Goal: Task Accomplishment & Management: Use online tool/utility

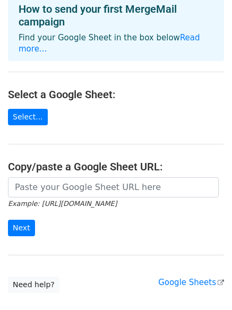
scroll to position [89, 0]
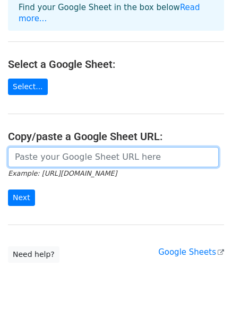
click at [63, 147] on input "url" at bounding box center [113, 157] width 211 height 20
paste input "https://docs.google.com/spreadsheets/d/1ptYYh2X3LYOgIqf2XM7O9G3Hof518BdK8WSrMC3…"
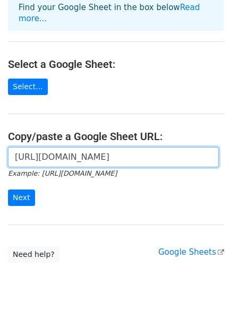
scroll to position [0, 266]
type input "https://docs.google.com/spreadsheets/d/1ptYYh2X3LYOgIqf2XM7O9G3Hof518BdK8WSrMC3…"
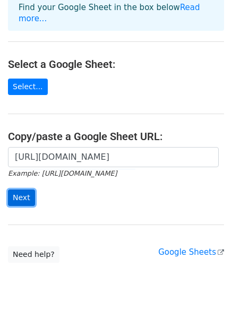
scroll to position [0, 0]
click at [18, 190] on input "Next" at bounding box center [21, 198] width 27 height 16
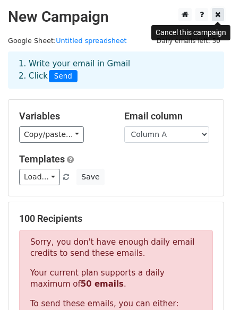
click at [223, 12] on link at bounding box center [218, 14] width 12 height 13
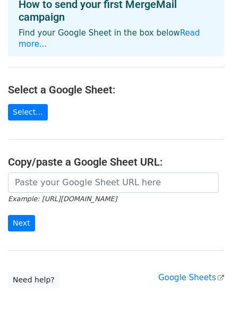
scroll to position [89, 0]
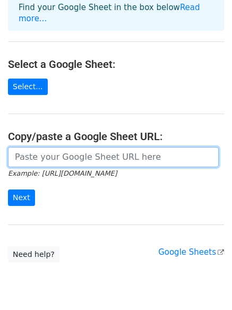
click at [66, 147] on input "url" at bounding box center [113, 157] width 211 height 20
paste input "https://docs.google.com/spreadsheets/d/1ptYYh2X3LYOgIqf2XM7O9G3Hof518BdK8WSrMC3…"
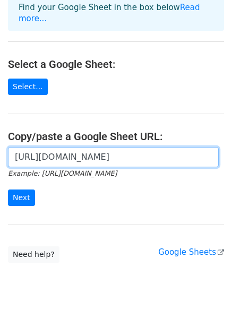
scroll to position [0, 266]
type input "https://docs.google.com/spreadsheets/d/1ptYYh2X3LYOgIqf2XM7O9G3Hof518BdK8WSrMC3…"
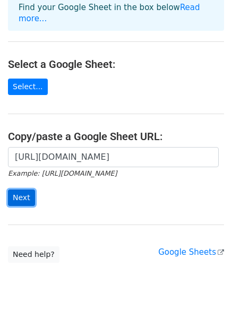
scroll to position [0, 0]
click at [23, 190] on input "Next" at bounding box center [21, 198] width 27 height 16
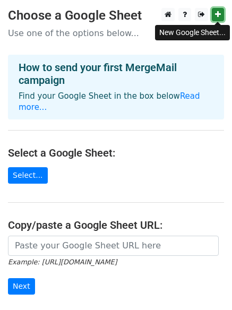
click at [219, 14] on icon at bounding box center [218, 14] width 6 height 7
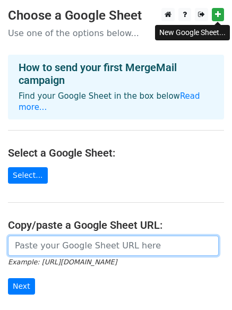
click at [63, 236] on input "url" at bounding box center [113, 246] width 211 height 20
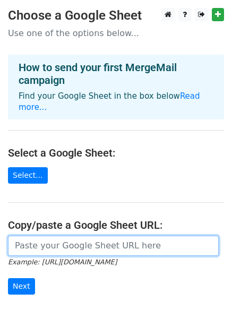
paste input "https://docs.google.com/spreadsheets/d/11zDJXo1BuHO9LRYcI9NHbosUHSUxWZjOAbc29gV…"
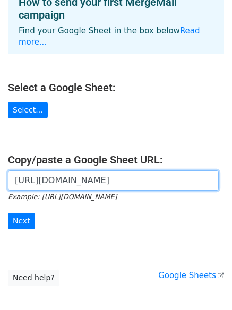
scroll to position [89, 0]
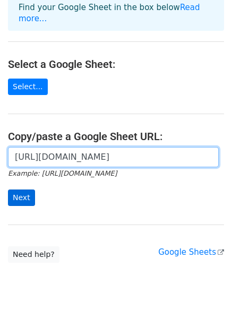
type input "https://docs.google.com/spreadsheets/d/11zDJXo1BuHO9LRYcI9NHbosUHSUxWZjOAbc29gV…"
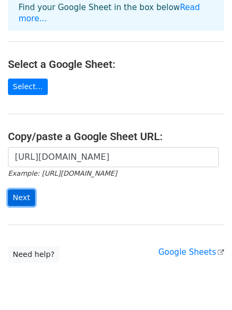
scroll to position [0, 0]
click at [19, 190] on input "Next" at bounding box center [21, 198] width 27 height 16
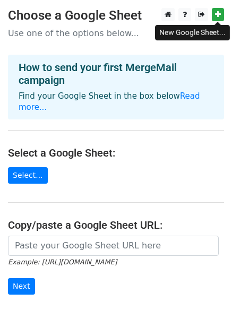
click at [218, 13] on icon at bounding box center [218, 14] width 6 height 7
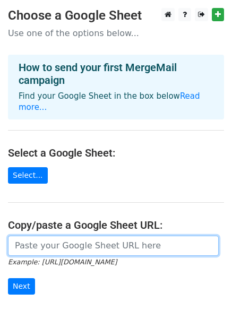
click at [79, 236] on input "url" at bounding box center [113, 246] width 211 height 20
paste input "https://docs.google.com/spreadsheets/d/1_2xKLhL7wqyLcXO-i3K9vS9hK-59qPLFfLv4rnP…"
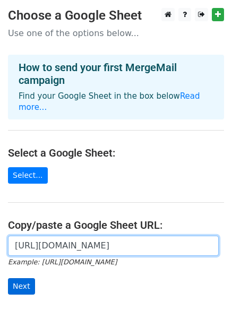
type input "https://docs.google.com/spreadsheets/d/1_2xKLhL7wqyLcXO-i3K9vS9hK-59qPLFfLv4rnP…"
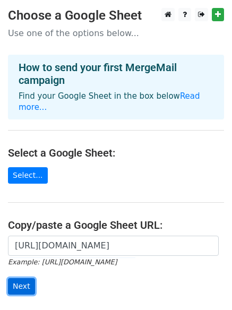
click at [28, 278] on input "Next" at bounding box center [21, 286] width 27 height 16
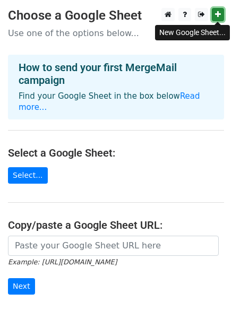
click at [221, 12] on link at bounding box center [218, 14] width 12 height 13
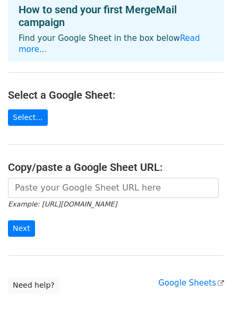
scroll to position [89, 0]
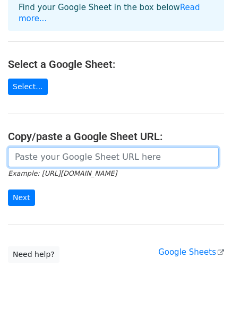
click at [62, 147] on input "url" at bounding box center [113, 157] width 211 height 20
paste input "https://docs.google.com/spreadsheets/d/1p4gqHMmcBXZ0JWdBJ6-kdNiEakov_NnB32IXNDx…"
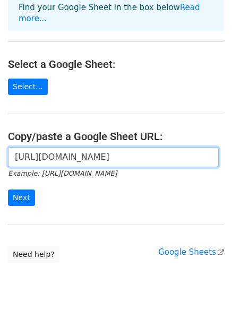
scroll to position [0, 240]
type input "https://docs.google.com/spreadsheets/d/1p4gqHMmcBXZ0JWdBJ6-kdNiEakov_NnB32IXNDx…"
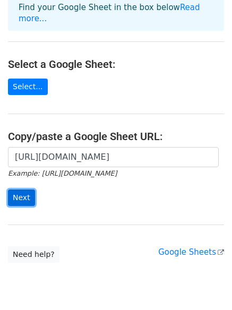
scroll to position [0, 0]
click at [24, 190] on input "Next" at bounding box center [21, 198] width 27 height 16
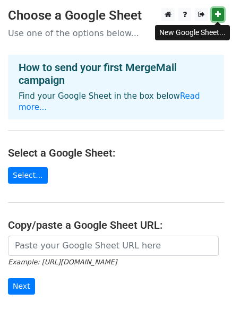
click at [223, 16] on link at bounding box center [218, 14] width 12 height 13
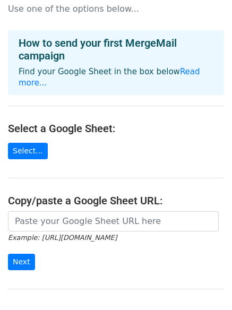
scroll to position [89, 0]
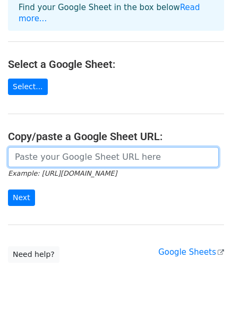
click at [50, 147] on input "url" at bounding box center [113, 157] width 211 height 20
paste input "https://docs.google.com/spreadsheets/d/1yCVRMb-U96PkmXTLfOu6IczTXK3ipEQcZxaF4wG…"
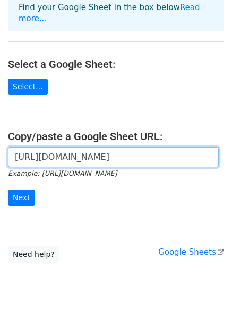
scroll to position [0, 236]
type input "https://docs.google.com/spreadsheets/d/1yCVRMb-U96PkmXTLfOu6IczTXK3ipEQcZxaF4wG…"
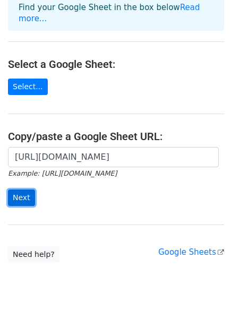
click at [19, 190] on input "Next" at bounding box center [21, 198] width 27 height 16
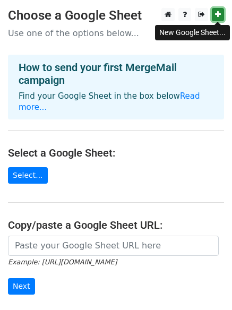
click at [216, 12] on icon at bounding box center [218, 14] width 6 height 7
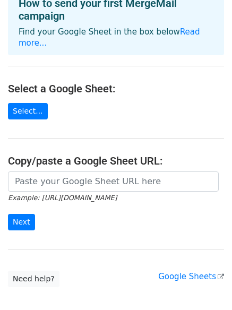
scroll to position [115, 0]
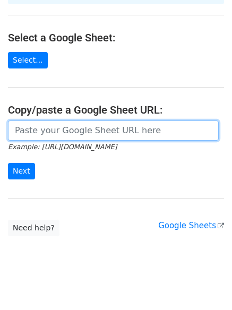
click at [47, 121] on input "url" at bounding box center [113, 131] width 211 height 20
paste input "https://docs.google.com/spreadsheets/d/1P_lGCrTLTuS_A5-ZN376rZ6781vOt1FmrLB23xW…"
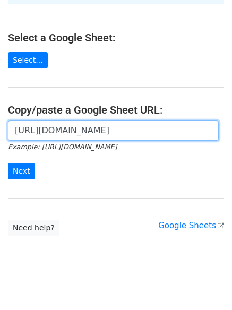
scroll to position [0, 229]
type input "https://docs.google.com/spreadsheets/d/1P_lGCrTLTuS_A5-ZN376rZ6781vOt1FmrLB23xW…"
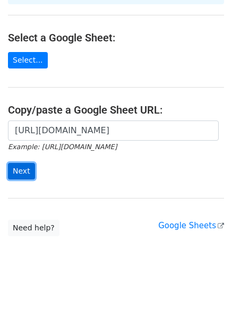
click at [14, 163] on input "Next" at bounding box center [21, 171] width 27 height 16
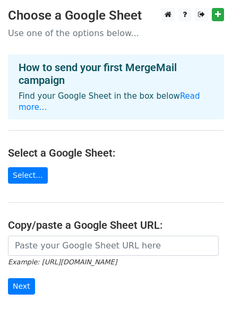
click at [216, 7] on html "Choose a Google Sheet Use one of the options below... How to send your first Me…" at bounding box center [116, 218] width 232 height 437
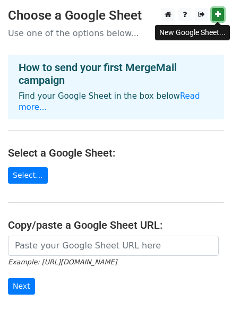
click at [217, 13] on icon at bounding box center [218, 14] width 6 height 7
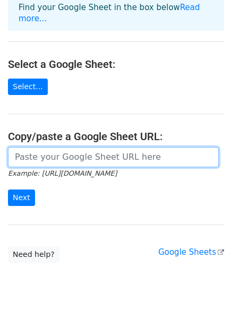
click at [38, 147] on input "url" at bounding box center [113, 157] width 211 height 20
paste input "https://docs.google.com/spreadsheets/d/1RT86O7aC_PMYpVBXC_cu61dYhi2P4dqDhBKMpm2…"
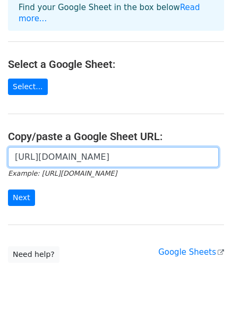
scroll to position [0, 251]
type input "https://docs.google.com/spreadsheets/d/1RT86O7aC_PMYpVBXC_cu61dYhi2P4dqDhBKMpm2…"
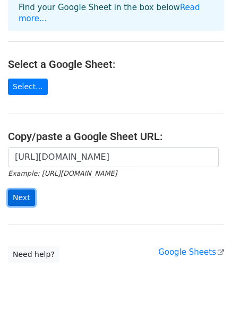
scroll to position [0, 0]
click at [29, 190] on input "Next" at bounding box center [21, 198] width 27 height 16
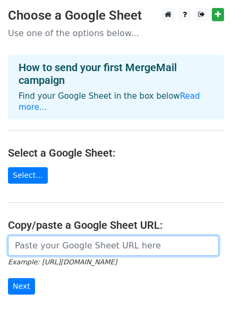
click at [75, 238] on input "url" at bounding box center [113, 246] width 211 height 20
paste input "https://docs.google.com/spreadsheets/d/1RT86O7aC_PMYpVBXC_cu61dYhi2P4dqDhBKMpm2…"
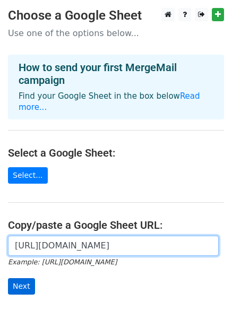
type input "https://docs.google.com/spreadsheets/d/1RT86O7aC_PMYpVBXC_cu61dYhi2P4dqDhBKMpm2…"
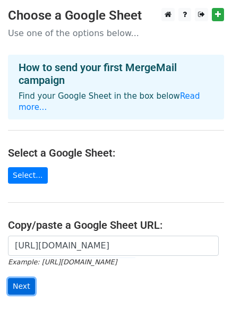
click at [26, 278] on input "Next" at bounding box center [21, 286] width 27 height 16
